Goal: Task Accomplishment & Management: Complete application form

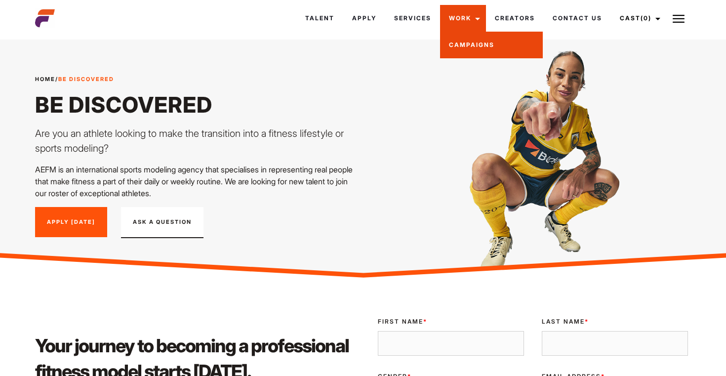
click at [469, 39] on link "Campaigns" at bounding box center [491, 45] width 103 height 27
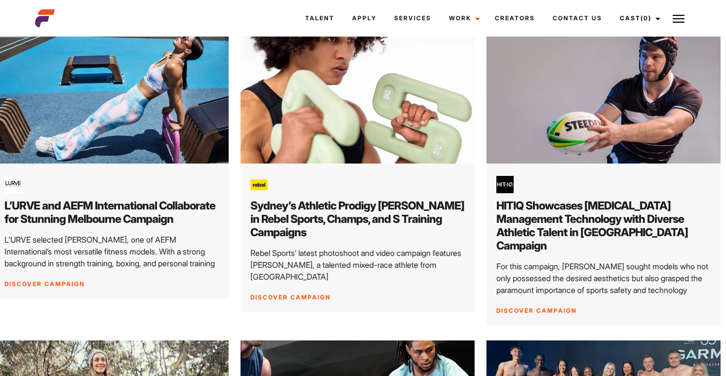
scroll to position [0, 5]
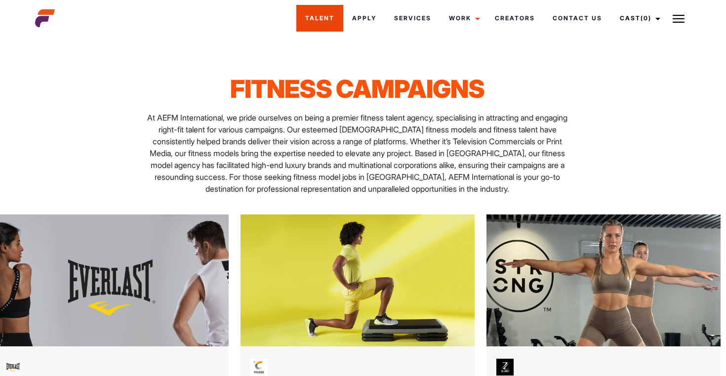
click at [328, 20] on link "Talent" at bounding box center [319, 18] width 47 height 27
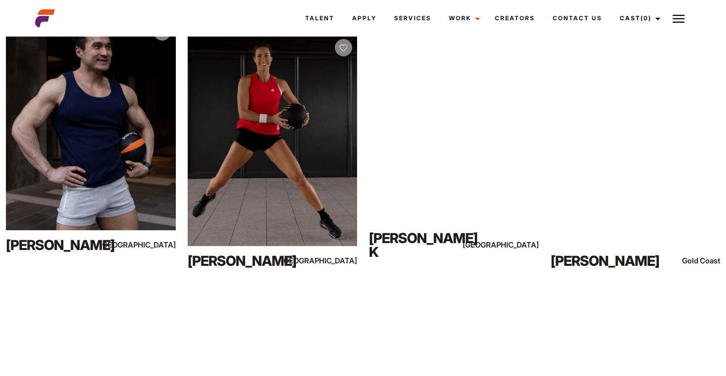
scroll to position [2807, 0]
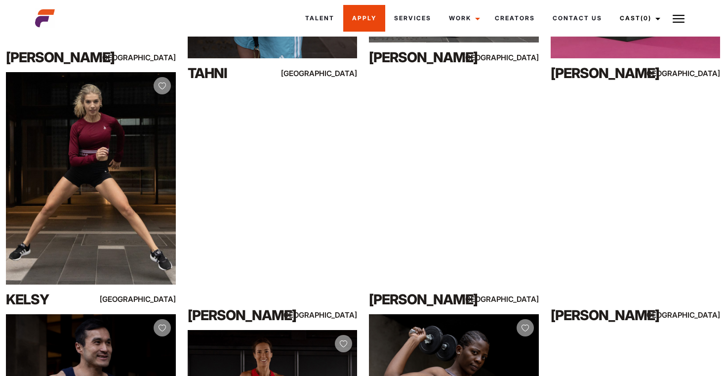
click at [366, 21] on link "Apply" at bounding box center [364, 18] width 42 height 27
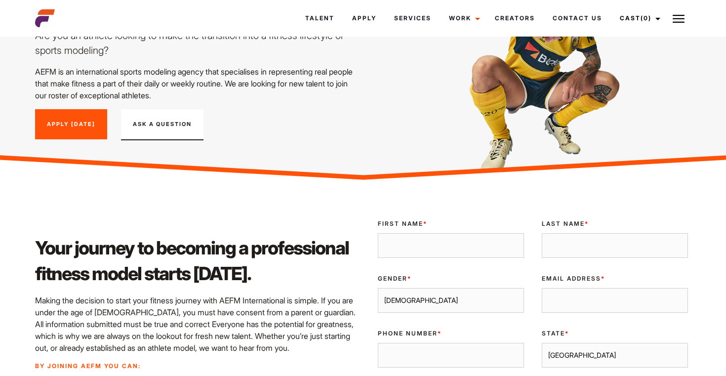
scroll to position [107, 0]
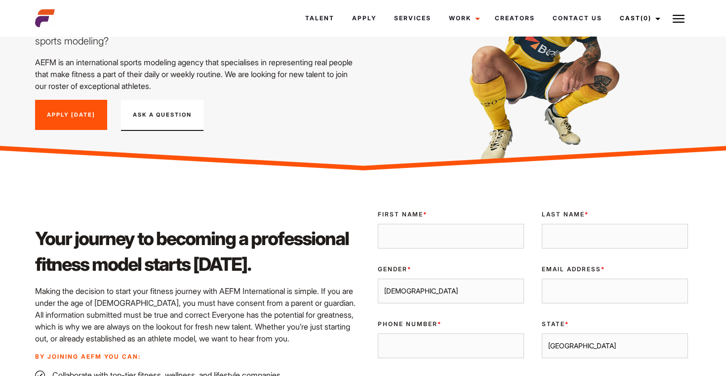
click at [398, 240] on input "First Name *" at bounding box center [451, 236] width 146 height 25
type input "Roy"
type input "Zaraga"
click at [429, 290] on select "Male Female" at bounding box center [451, 291] width 146 height 25
click at [570, 294] on input "Email Address *" at bounding box center [615, 291] width 146 height 25
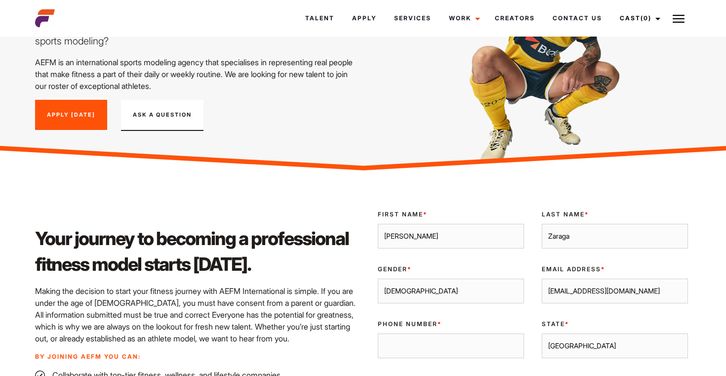
type input "royzaraga@hotmail.com"
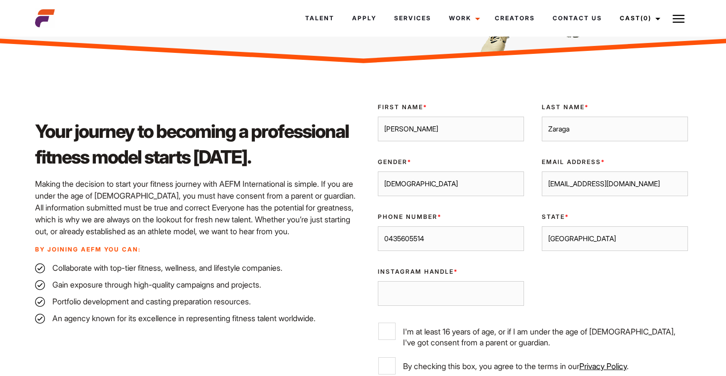
scroll to position [228, 0]
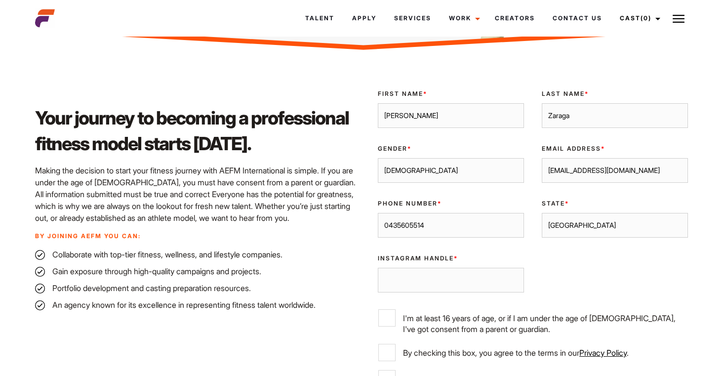
type input "0435605514"
click at [508, 276] on input "Instagram Handle *" at bounding box center [451, 280] width 146 height 25
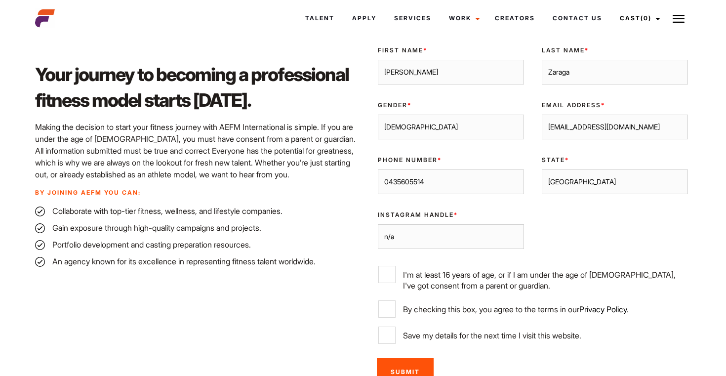
scroll to position [282, 0]
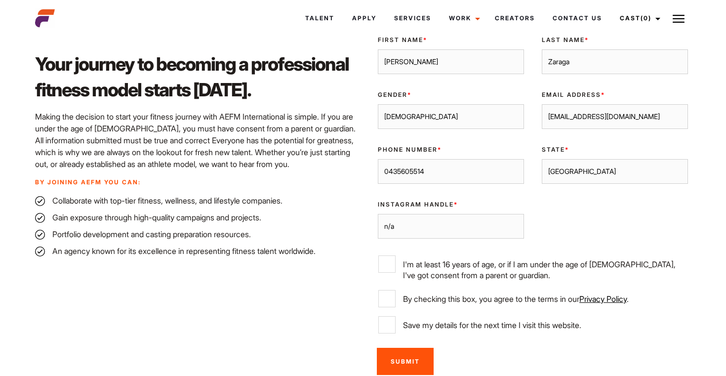
type input "n/a"
click at [400, 260] on label "I'm at least 16 years of age, or if I am under the age of 18, I've got consent …" at bounding box center [532, 267] width 309 height 25
click at [396, 260] on input "I'm at least 16 years of age, or if I am under the age of 18, I've got consent …" at bounding box center [386, 263] width 17 height 17
checkbox input "true"
click at [391, 298] on input "By checking this box, you agree to the terms in our Privacy Policy ." at bounding box center [386, 298] width 17 height 17
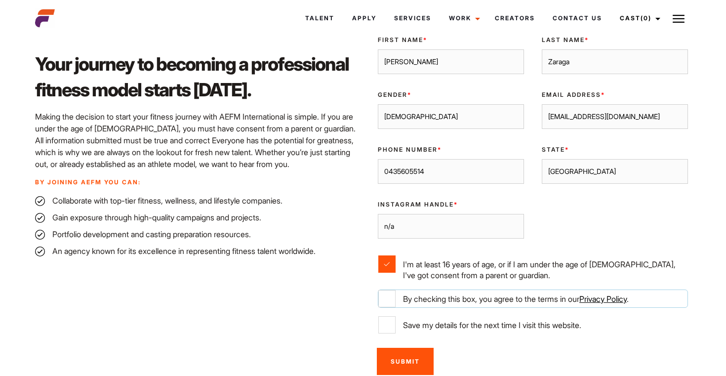
checkbox input "true"
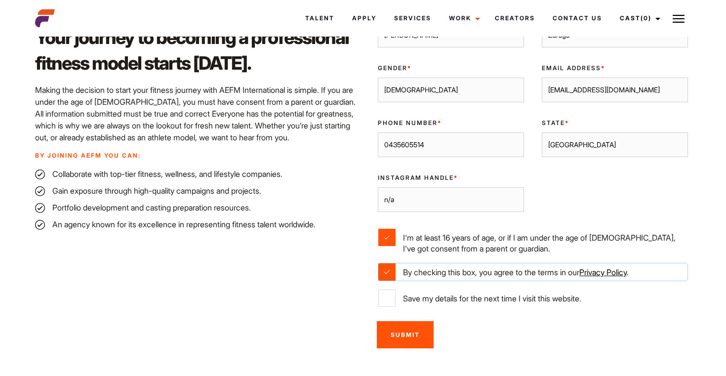
scroll to position [316, 0]
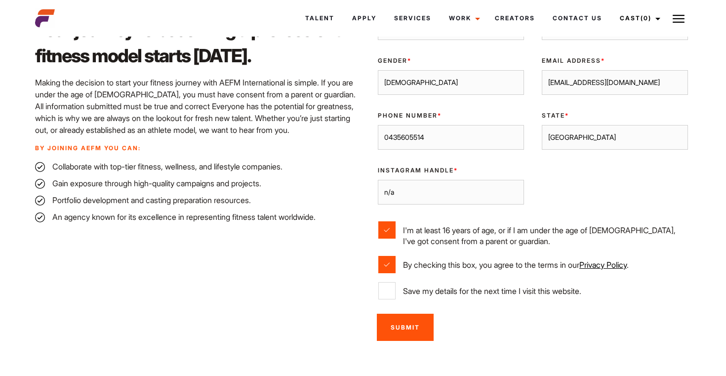
click at [402, 324] on input "Submit" at bounding box center [405, 327] width 57 height 27
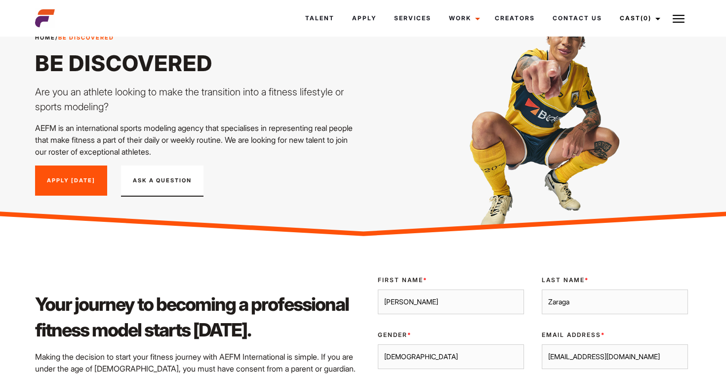
scroll to position [0, 0]
